Goal: Find specific page/section: Find specific page/section

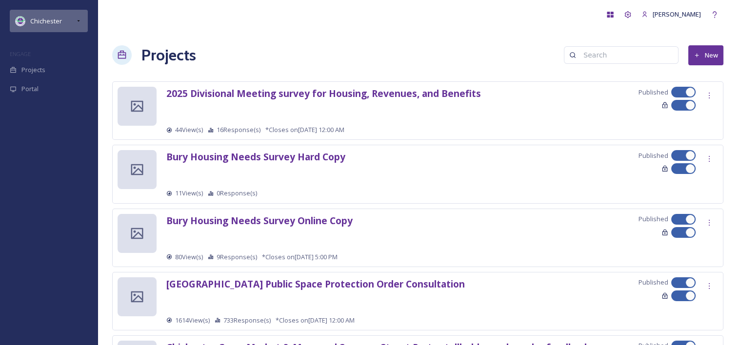
click at [33, 19] on span "Chichester" at bounding box center [46, 21] width 32 height 9
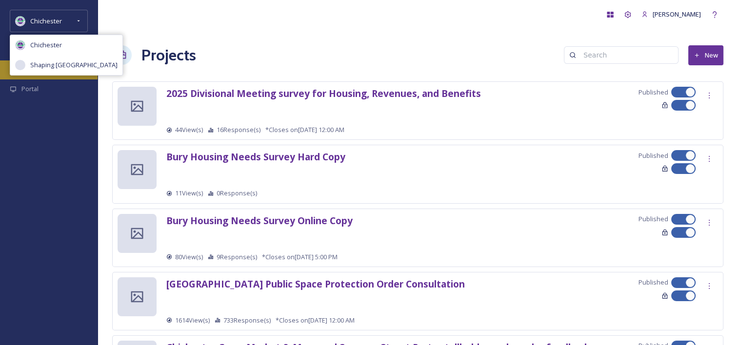
click at [64, 61] on span "Shaping West Sussex" at bounding box center [73, 64] width 87 height 9
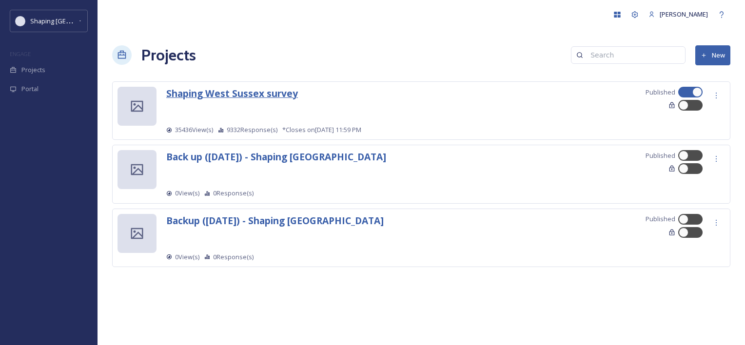
click at [256, 88] on strong "Shaping West Sussex survey" at bounding box center [232, 93] width 132 height 13
